Goal: Information Seeking & Learning: Learn about a topic

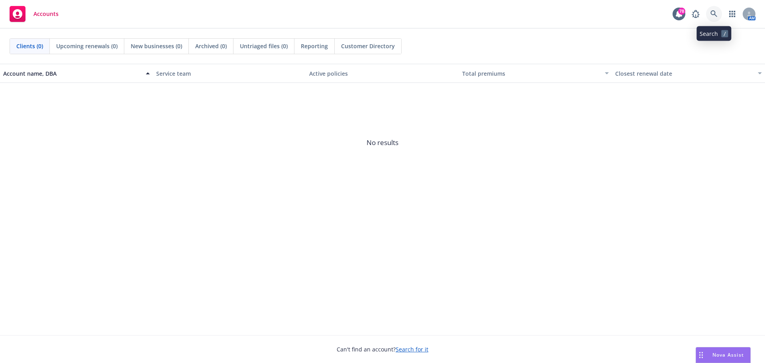
click at [713, 14] on icon at bounding box center [714, 13] width 7 height 7
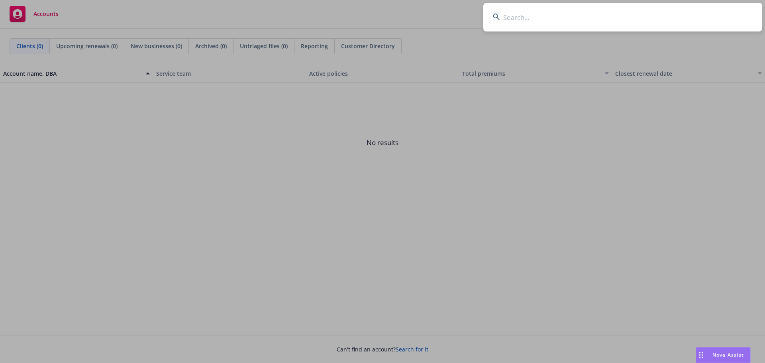
click at [559, 14] on input at bounding box center [622, 17] width 279 height 29
type input "n"
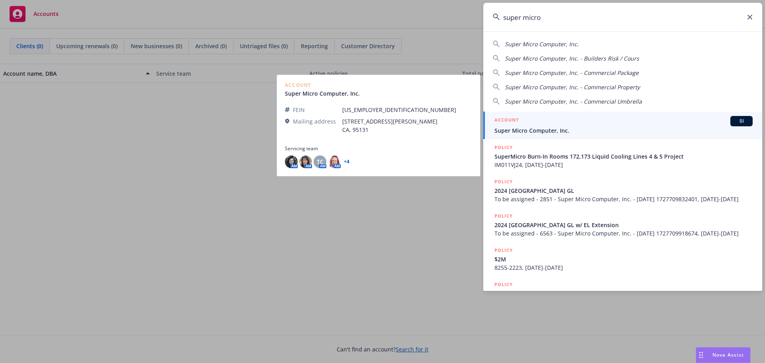
type input "super micro"
click at [530, 127] on span "Super Micro Computer, Inc." at bounding box center [624, 130] width 258 height 8
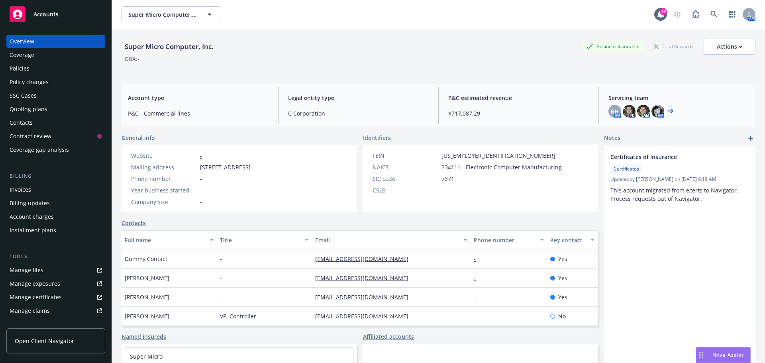
click at [59, 67] on div "Policies" at bounding box center [56, 68] width 92 height 13
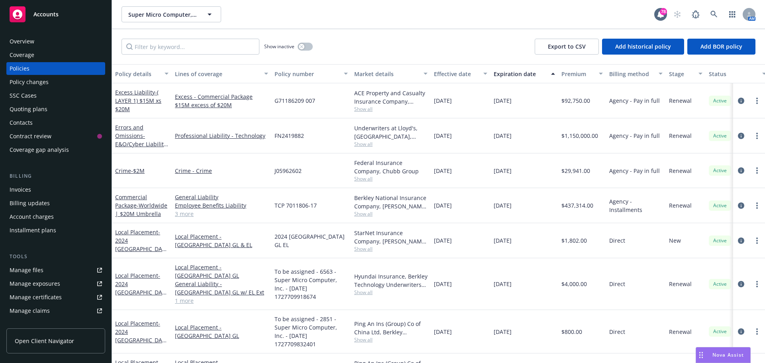
click at [185, 212] on link "3 more" at bounding box center [221, 214] width 93 height 8
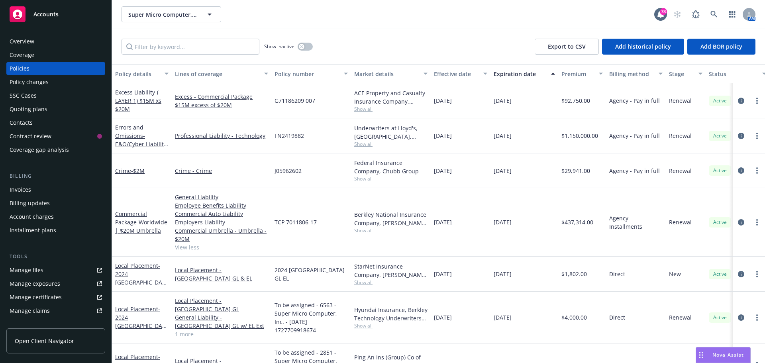
click at [360, 110] on span "Show all" at bounding box center [390, 109] width 73 height 7
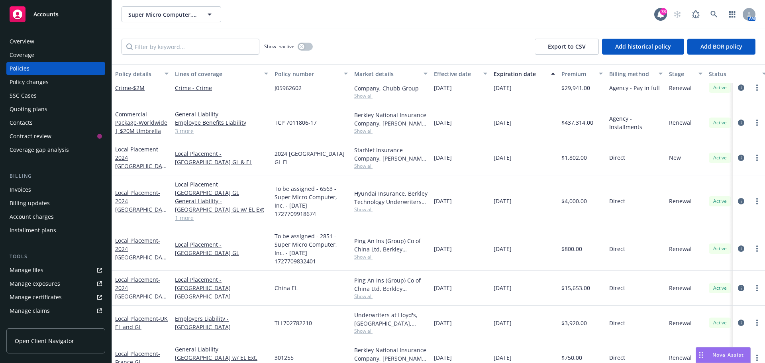
scroll to position [40, 0]
